Goal: Task Accomplishment & Management: Manage account settings

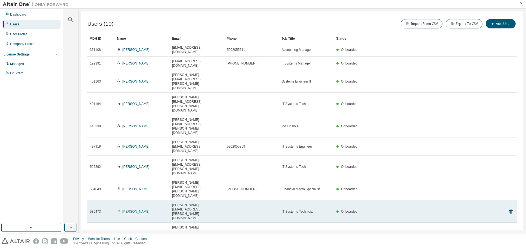
click at [137, 210] on link "Saul Villegas" at bounding box center [135, 212] width 27 height 4
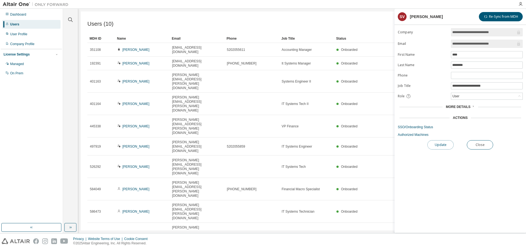
click at [442, 147] on button "Update" at bounding box center [440, 144] width 26 height 9
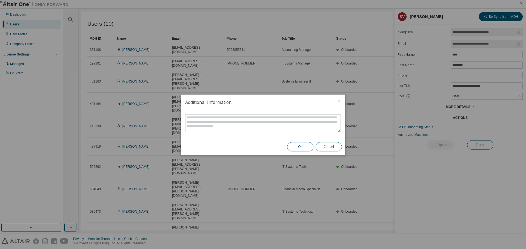
click at [307, 147] on button "Ok" at bounding box center [300, 146] width 26 height 9
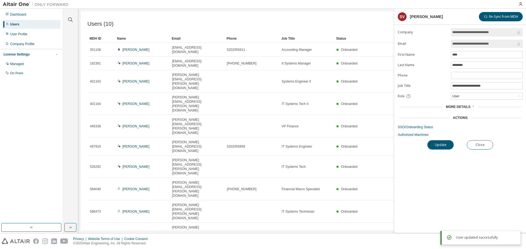
click at [466, 106] on span "More Details" at bounding box center [458, 107] width 25 height 4
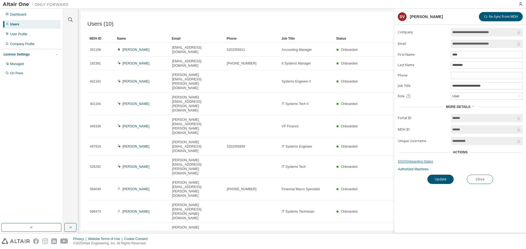
click at [416, 161] on link "SSO/Onboarding Status" at bounding box center [460, 162] width 125 height 4
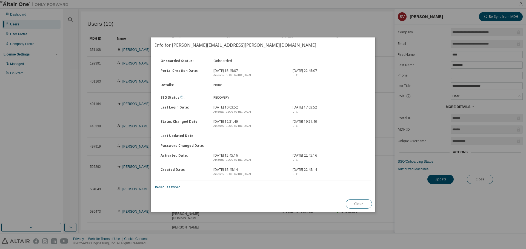
click at [181, 97] on icon at bounding box center [181, 97] width 3 height 3
drag, startPoint x: 361, startPoint y: 202, endPoint x: 343, endPoint y: 143, distance: 61.2
click at [360, 201] on button "Close" at bounding box center [359, 204] width 26 height 9
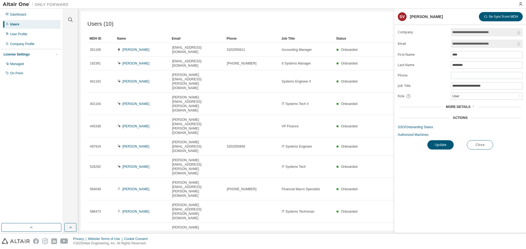
click at [337, 15] on div "Users (10) Import From CSV Export To CSV Add User Clear Load Save Save As Field…" at bounding box center [302, 121] width 442 height 219
click at [31, 16] on div "Dashboard" at bounding box center [31, 14] width 58 height 9
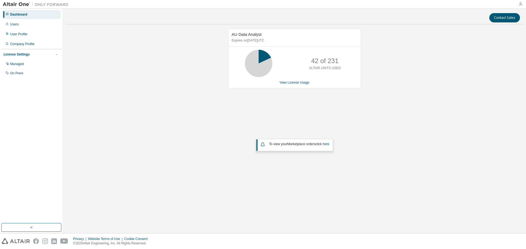
click at [520, 5] on icon "button" at bounding box center [520, 4] width 4 height 4
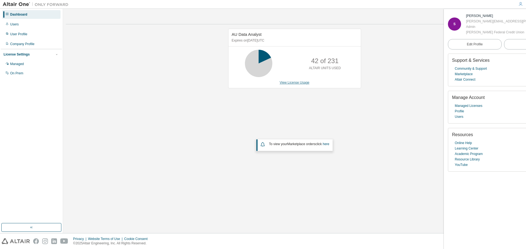
click at [286, 82] on link "View License Usage" at bounding box center [295, 83] width 30 height 4
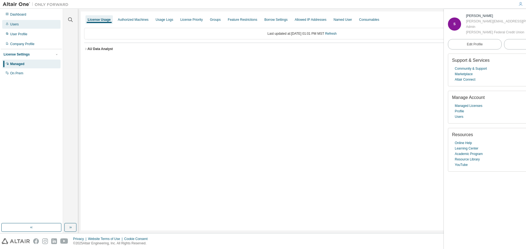
click at [36, 27] on div "Users" at bounding box center [31, 24] width 58 height 9
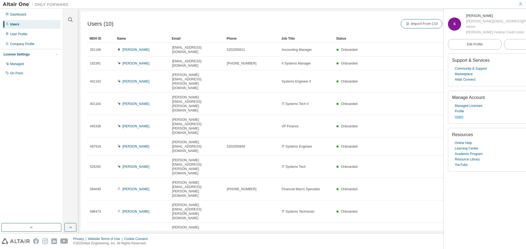
click at [458, 116] on link "Users" at bounding box center [459, 116] width 8 height 5
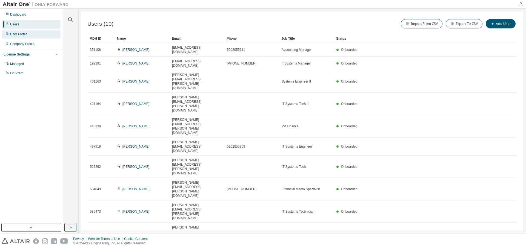
click at [45, 32] on div "User Profile" at bounding box center [31, 34] width 58 height 9
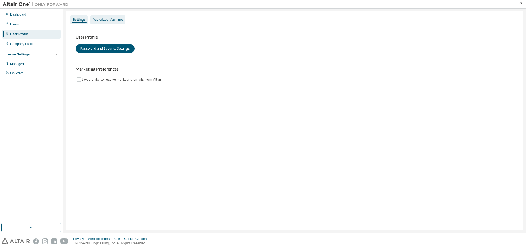
click at [102, 15] on div "Authorized Machines" at bounding box center [107, 19] width 35 height 9
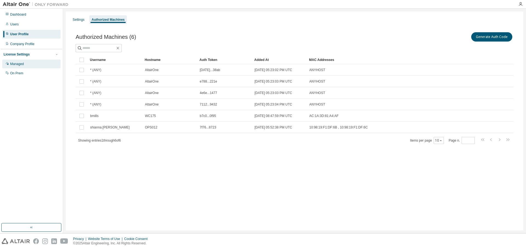
click at [28, 61] on div "Managed" at bounding box center [31, 64] width 58 height 9
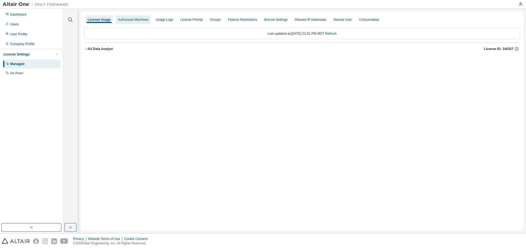
click at [126, 18] on div "Authorized Machines" at bounding box center [133, 20] width 31 height 4
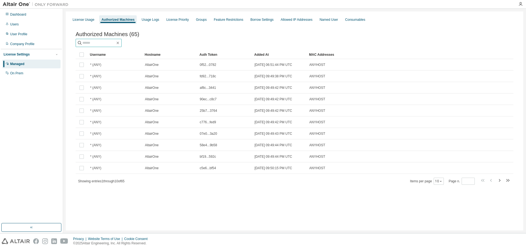
click at [112, 45] on input "text" at bounding box center [98, 42] width 33 height 5
click at [436, 183] on button "10" at bounding box center [438, 181] width 7 height 4
click at [446, 211] on div "50" at bounding box center [455, 210] width 44 height 7
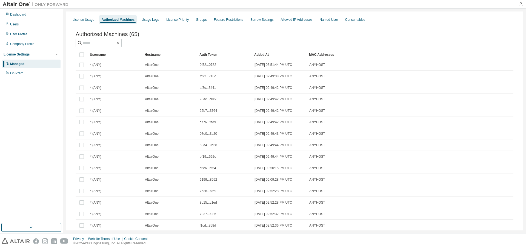
click at [122, 57] on div "Username" at bounding box center [115, 54] width 50 height 9
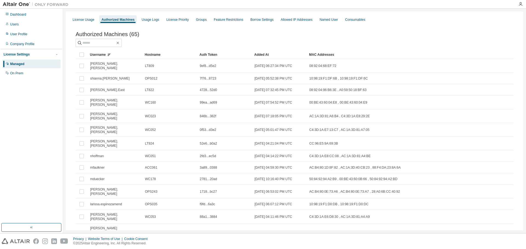
click at [182, 55] on div "Hostname" at bounding box center [170, 54] width 50 height 9
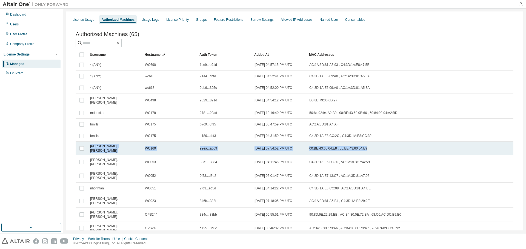
drag, startPoint x: 90, startPoint y: 146, endPoint x: 386, endPoint y: 146, distance: 296.0
click at [386, 146] on tr "sarah.helbling WC160 99ea...ad69 2025-08-29 07:54:52 PM UTC 00:BE:43:60:04:E8 ,…" at bounding box center [295, 149] width 438 height 14
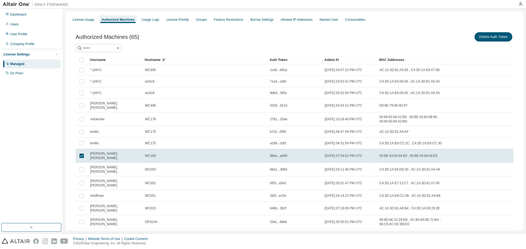
drag, startPoint x: 197, startPoint y: 57, endPoint x: 268, endPoint y: 58, distance: 70.9
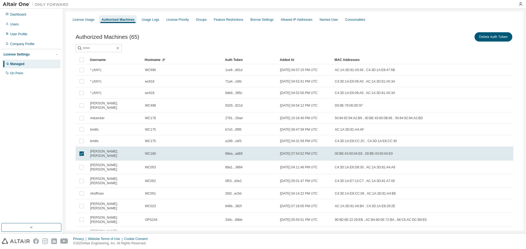
drag, startPoint x: 267, startPoint y: 60, endPoint x: 218, endPoint y: 64, distance: 48.6
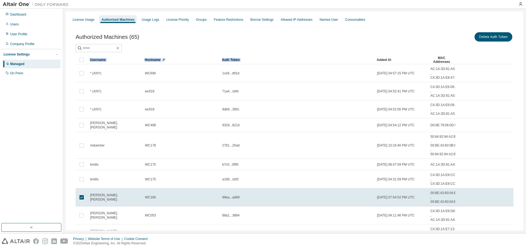
drag, startPoint x: 274, startPoint y: 60, endPoint x: 374, endPoint y: 59, distance: 100.0
click at [31, 4] on img at bounding box center [37, 4] width 68 height 5
click at [27, 5] on img at bounding box center [37, 4] width 68 height 5
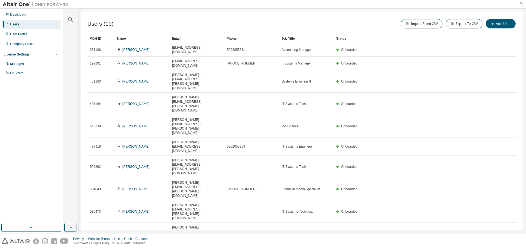
click at [517, 5] on div at bounding box center [520, 4] width 11 height 4
click at [522, 5] on icon "button" at bounding box center [520, 4] width 4 height 4
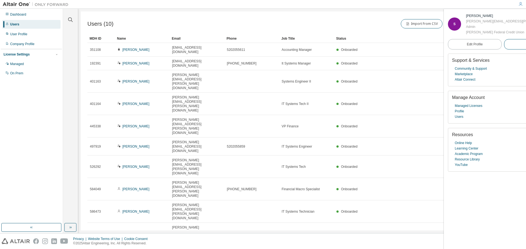
click at [525, 42] on span "Logout" at bounding box center [530, 44] width 10 height 5
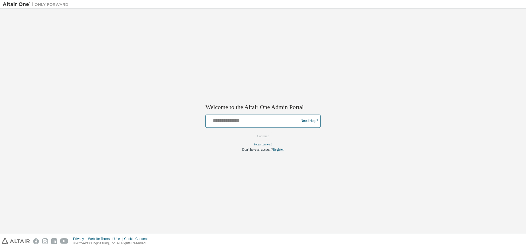
click at [241, 123] on input "text" at bounding box center [253, 120] width 90 height 8
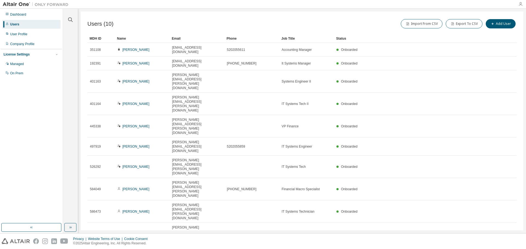
click at [520, 5] on icon "button" at bounding box center [520, 4] width 4 height 4
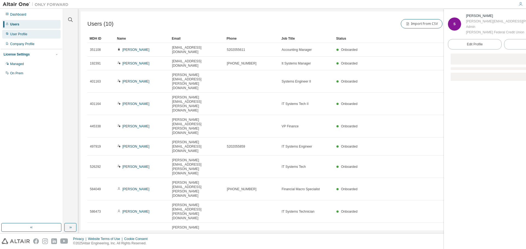
click at [18, 35] on div "User Profile" at bounding box center [18, 34] width 17 height 4
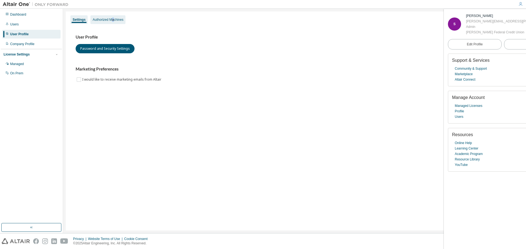
click at [115, 18] on div "Authorized Machines" at bounding box center [108, 20] width 31 height 4
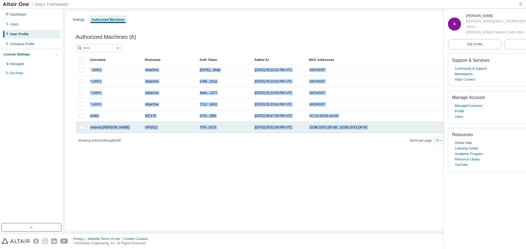
drag, startPoint x: 110, startPoint y: 79, endPoint x: 392, endPoint y: 132, distance: 286.9
click at [392, 132] on tbody "* (ANY) AltairOne ce08...38ab 2024-10-01 05:23:02 PM UTC ANYHOST * (ANY) Altair…" at bounding box center [295, 98] width 438 height 69
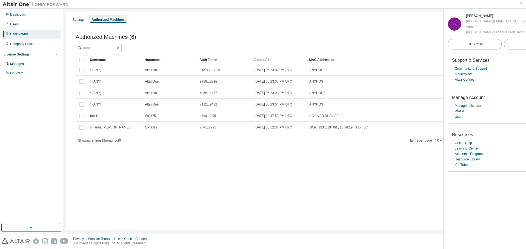
click at [324, 165] on div "Settings Authorized Machines Authorized Machines (6) Generate Auth Code Clear L…" at bounding box center [294, 121] width 457 height 219
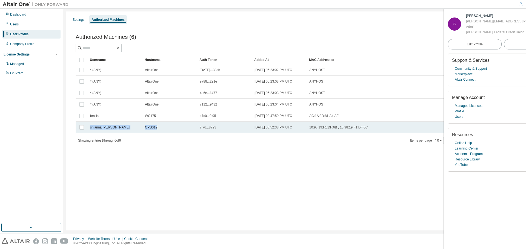
drag, startPoint x: 89, startPoint y: 127, endPoint x: 165, endPoint y: 128, distance: 75.6
click at [165, 128] on tr "shianna.searcy OPS012 7f76...8723 2025-08-29 05:52:38 PM UTC 10:98:19:F1:DF:6B …" at bounding box center [295, 128] width 438 height 12
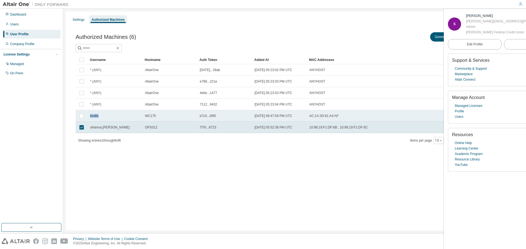
drag, startPoint x: 94, startPoint y: 118, endPoint x: 111, endPoint y: 118, distance: 17.0
click at [111, 118] on td "bmills" at bounding box center [115, 116] width 55 height 12
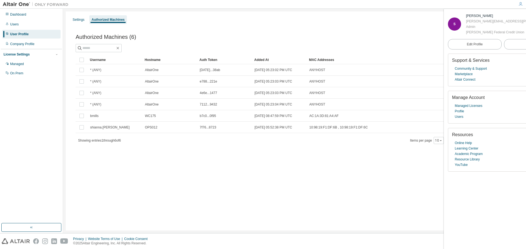
click at [258, 168] on div "Settings Authorized Machines Authorized Machines (6) Generate Auth Code Clear L…" at bounding box center [294, 121] width 457 height 219
click at [466, 106] on link "Managed Licenses" at bounding box center [469, 105] width 28 height 5
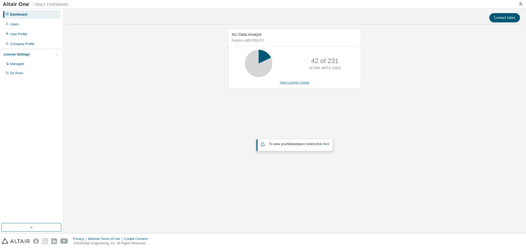
click at [302, 84] on link "View License Usage" at bounding box center [295, 83] width 30 height 4
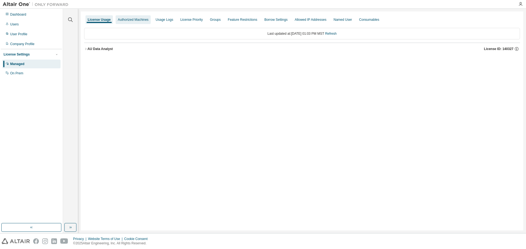
click at [148, 21] on div "Authorized Machines" at bounding box center [133, 20] width 31 height 4
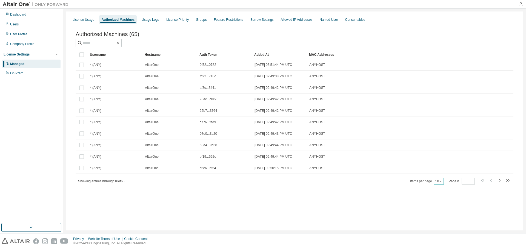
click at [435, 183] on button "10" at bounding box center [438, 181] width 7 height 4
click at [440, 210] on div "50" at bounding box center [455, 210] width 44 height 7
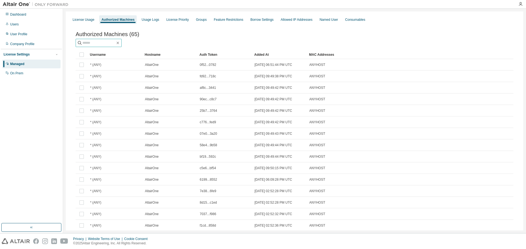
click at [115, 47] on span at bounding box center [99, 43] width 46 height 8
click at [112, 46] on input "text" at bounding box center [98, 42] width 33 height 5
type input "*"
type input "*****"
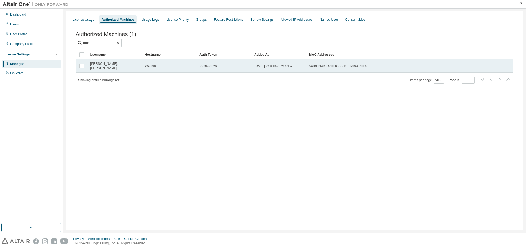
click at [81, 70] on td at bounding box center [82, 66] width 12 height 14
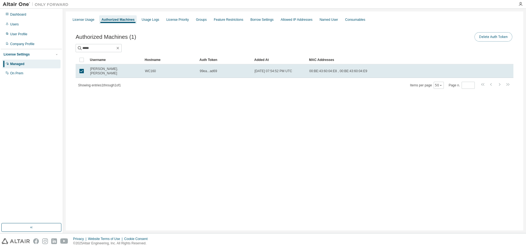
click at [492, 39] on button "Delete Auth Token" at bounding box center [493, 36] width 38 height 9
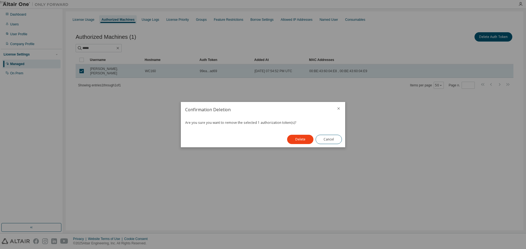
click at [303, 138] on button "Delete" at bounding box center [300, 139] width 26 height 9
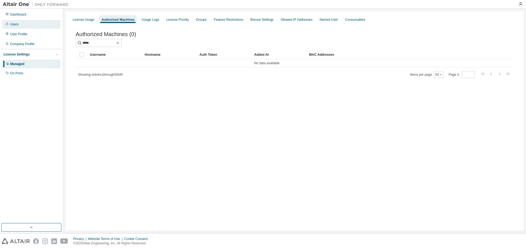
click at [39, 22] on div "Users" at bounding box center [31, 24] width 58 height 9
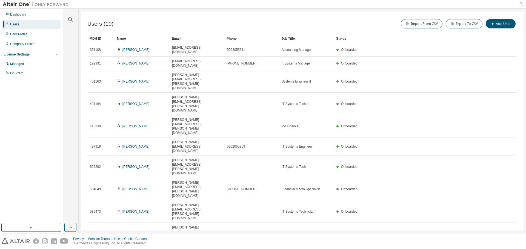
click at [520, 4] on icon "button" at bounding box center [520, 4] width 4 height 4
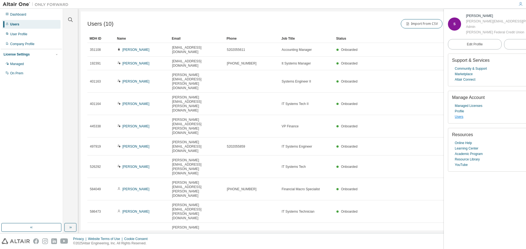
click at [458, 117] on link "Users" at bounding box center [459, 116] width 8 height 5
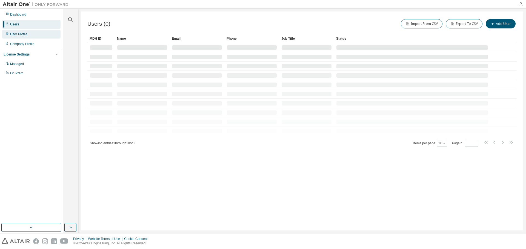
click at [31, 35] on div "User Profile" at bounding box center [31, 34] width 58 height 9
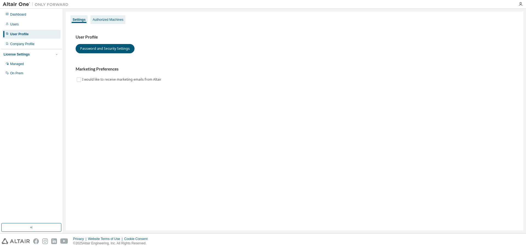
click at [109, 22] on div "Authorized Machines" at bounding box center [107, 19] width 35 height 9
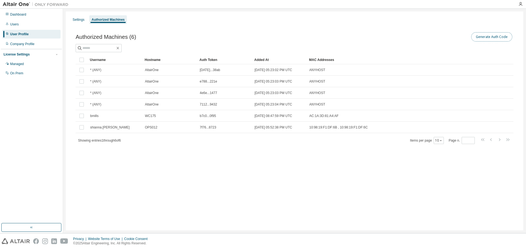
click at [502, 41] on button "Generate Auth Code" at bounding box center [491, 36] width 41 height 9
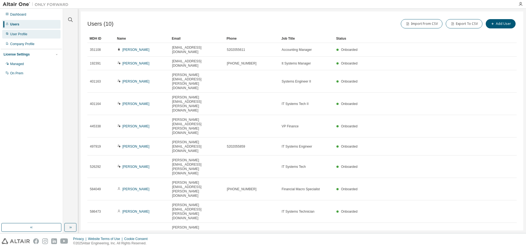
click at [36, 36] on div "User Profile" at bounding box center [31, 34] width 58 height 9
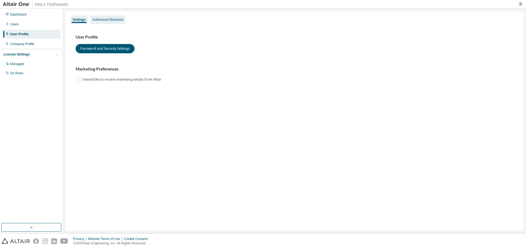
click at [107, 23] on div "Authorized Machines" at bounding box center [107, 19] width 35 height 9
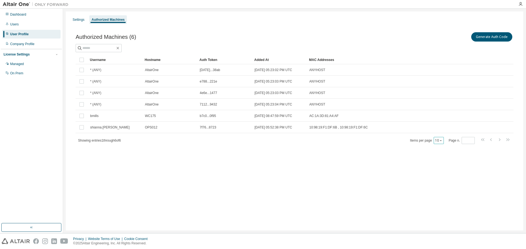
click at [435, 143] on div "10" at bounding box center [438, 140] width 10 height 7
click at [27, 64] on div "Managed" at bounding box center [31, 64] width 58 height 9
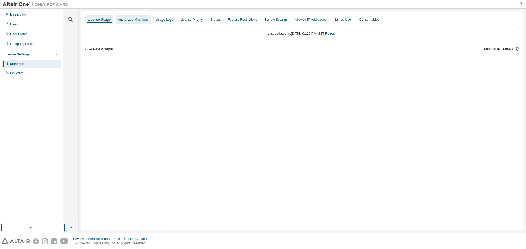
click at [131, 21] on div "Authorized Machines" at bounding box center [133, 20] width 31 height 4
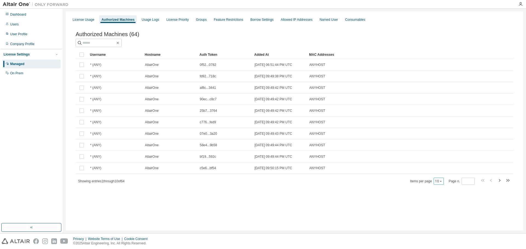
drag, startPoint x: 445, startPoint y: 184, endPoint x: 442, endPoint y: 183, distance: 3.3
click at [443, 184] on div "Items per page 10 Page n. *" at bounding box center [460, 181] width 101 height 8
click at [442, 183] on icon "button" at bounding box center [440, 181] width 3 height 3
click at [438, 211] on div "50" at bounding box center [455, 210] width 44 height 7
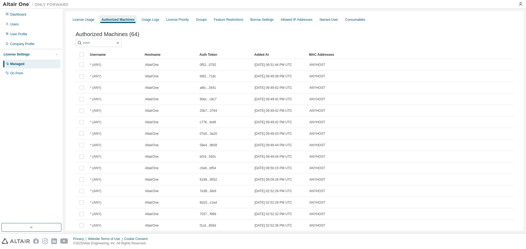
click at [177, 54] on div "Hostname" at bounding box center [170, 54] width 50 height 9
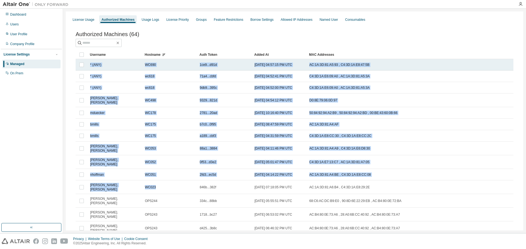
drag, startPoint x: 169, startPoint y: 182, endPoint x: 89, endPoint y: 68, distance: 139.3
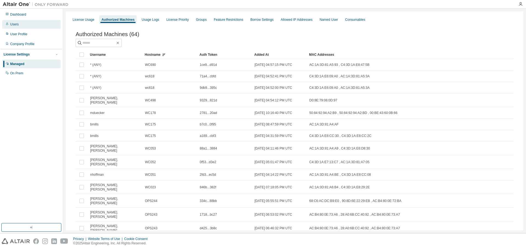
click at [30, 28] on div "Users" at bounding box center [31, 24] width 58 height 9
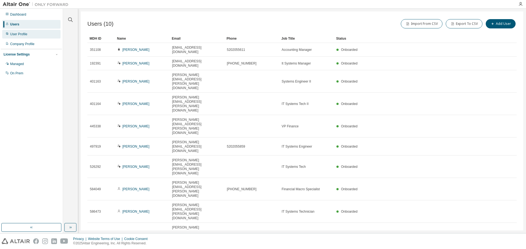
click at [38, 35] on div "User Profile" at bounding box center [31, 34] width 58 height 9
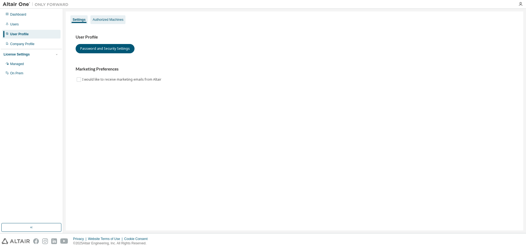
click at [123, 21] on div "Authorized Machines" at bounding box center [108, 20] width 31 height 4
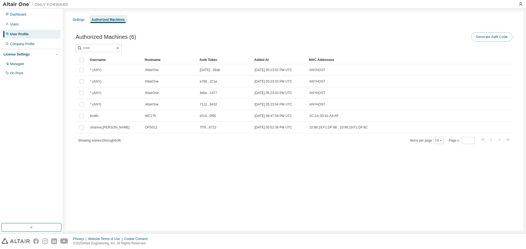
click at [484, 40] on button "Generate Auth Code" at bounding box center [491, 36] width 41 height 9
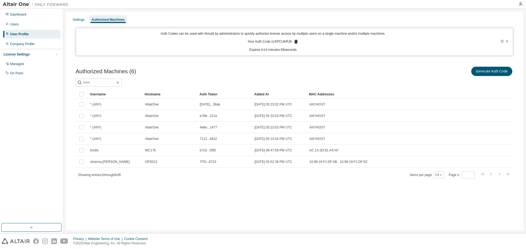
click at [295, 44] on icon at bounding box center [295, 42] width 3 height 4
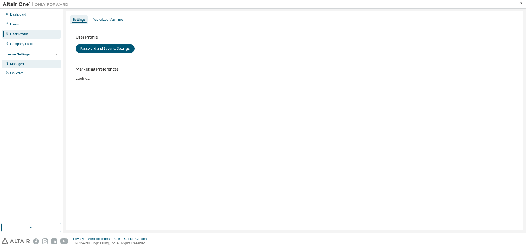
click at [19, 65] on div "Managed" at bounding box center [17, 64] width 14 height 4
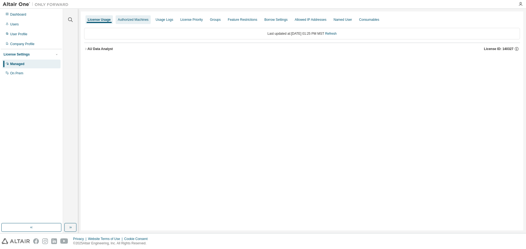
click at [139, 20] on div "Authorized Machines" at bounding box center [133, 20] width 31 height 4
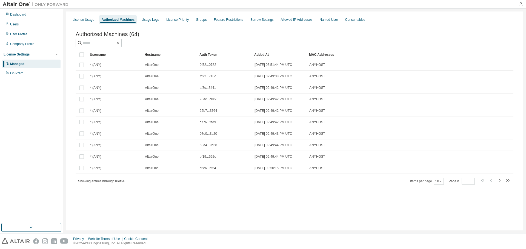
click at [162, 56] on div "Hostname" at bounding box center [170, 54] width 50 height 9
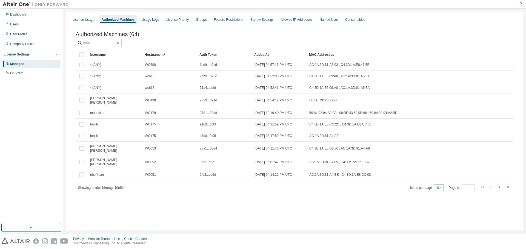
click at [443, 185] on div "10" at bounding box center [438, 188] width 10 height 7
click at [442, 185] on div "10" at bounding box center [438, 188] width 10 height 7
click at [440, 186] on button "10" at bounding box center [438, 188] width 7 height 4
click at [439, 208] on div "50" at bounding box center [455, 210] width 44 height 7
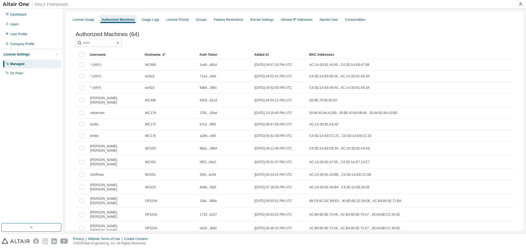
click at [165, 53] on div "Hostname" at bounding box center [170, 54] width 50 height 9
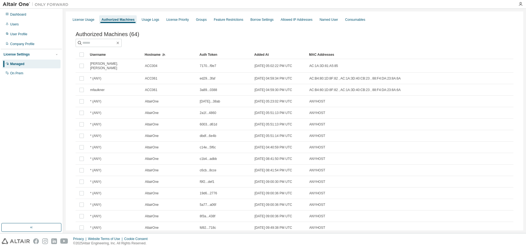
click at [165, 54] on div "Hostname" at bounding box center [170, 54] width 50 height 9
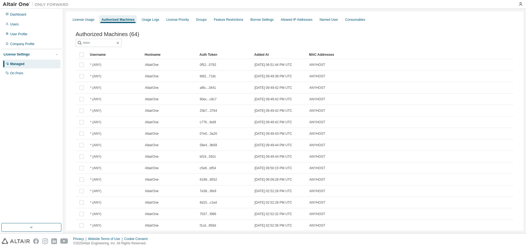
click at [159, 54] on div "Hostname" at bounding box center [170, 54] width 50 height 9
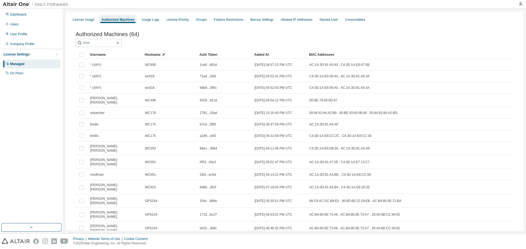
click at [275, 42] on div at bounding box center [295, 43] width 438 height 8
click at [215, 37] on div "Authorized Machines (64)" at bounding box center [295, 34] width 438 height 6
click at [207, 41] on div at bounding box center [295, 43] width 438 height 8
click at [215, 39] on div "Authorized Machines (64)" at bounding box center [295, 39] width 438 height 16
click at [287, 33] on div "Authorized Machines (64)" at bounding box center [295, 34] width 438 height 6
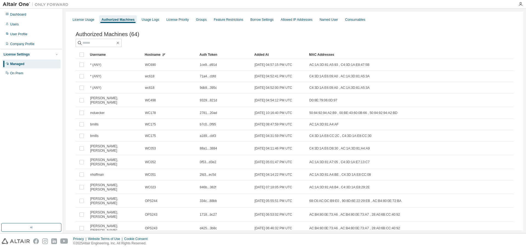
click at [286, 35] on div "Authorized Machines (64)" at bounding box center [295, 34] width 438 height 6
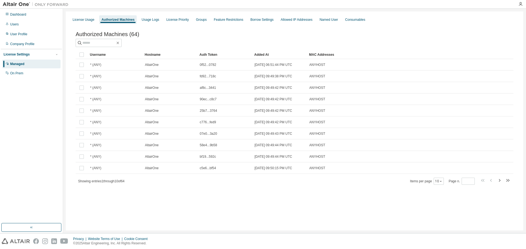
click at [168, 54] on div "Hostname" at bounding box center [170, 54] width 50 height 9
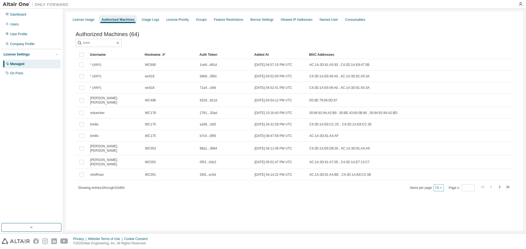
click at [439, 186] on icon "button" at bounding box center [440, 187] width 3 height 3
click at [444, 208] on div "50" at bounding box center [455, 210] width 44 height 7
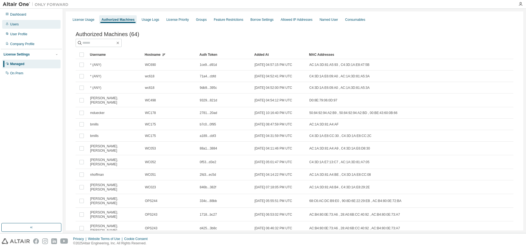
click at [37, 24] on div "Users" at bounding box center [31, 24] width 58 height 9
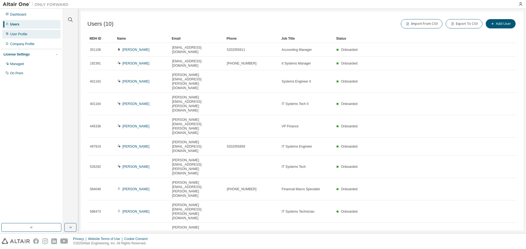
click at [41, 36] on div "User Profile" at bounding box center [31, 34] width 58 height 9
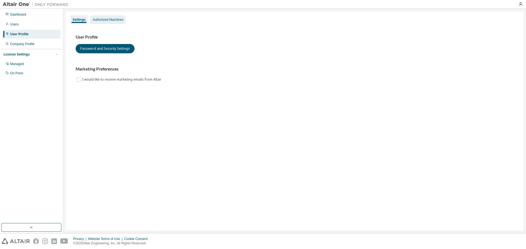
click at [104, 19] on div "Authorized Machines" at bounding box center [108, 20] width 31 height 4
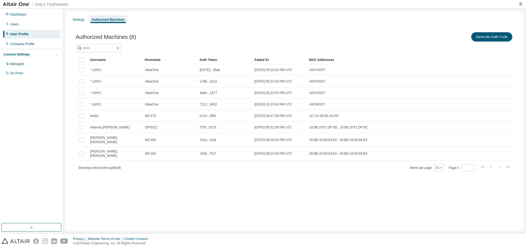
click at [247, 177] on div "Authorized Machines (8) Generate Auth Code Clear Load Save Save As Field Operat…" at bounding box center [294, 106] width 451 height 162
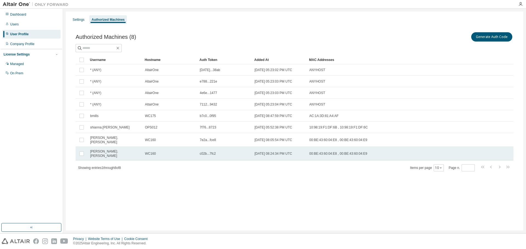
click at [213, 152] on span "c02b...7fc2" at bounding box center [208, 154] width 16 height 4
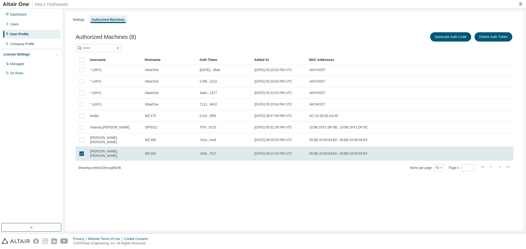
click at [213, 152] on span "c02b...7fc2" at bounding box center [208, 154] width 16 height 4
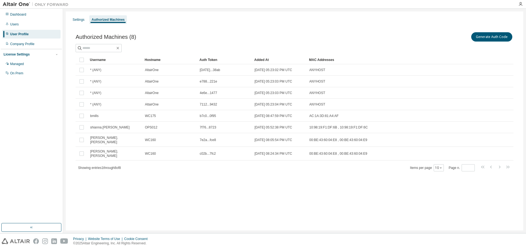
click at [213, 152] on span "c02b...7fc2" at bounding box center [208, 154] width 16 height 4
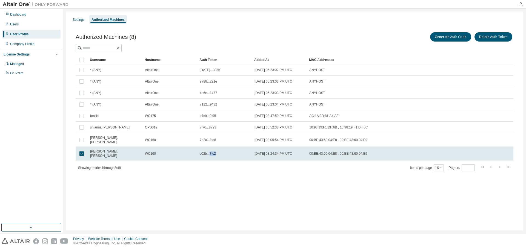
click at [213, 152] on span "c02b...7fc2" at bounding box center [208, 154] width 16 height 4
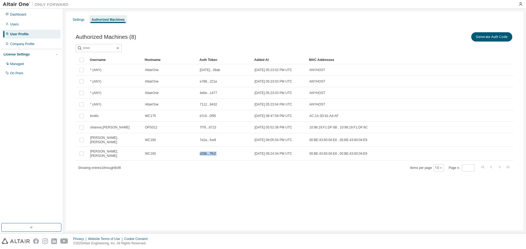
click at [213, 152] on span "c02b...7fc2" at bounding box center [208, 154] width 16 height 4
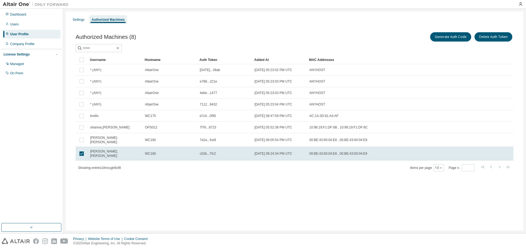
click at [213, 152] on span "c02b...7fc2" at bounding box center [208, 154] width 16 height 4
